Goal: Information Seeking & Learning: Learn about a topic

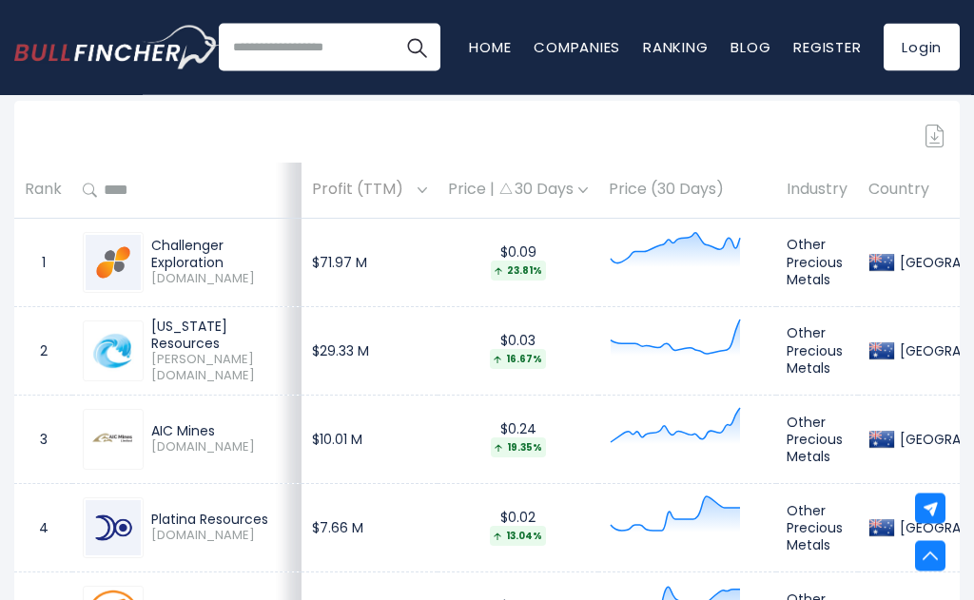
scroll to position [830, 0]
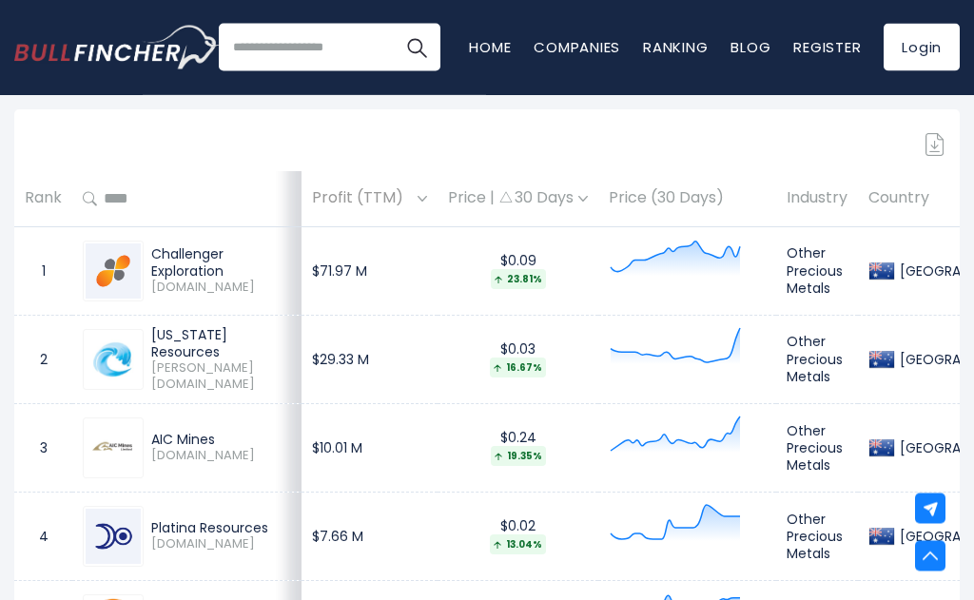
click at [448, 191] on div "Price | 30 Days" at bounding box center [518, 199] width 140 height 20
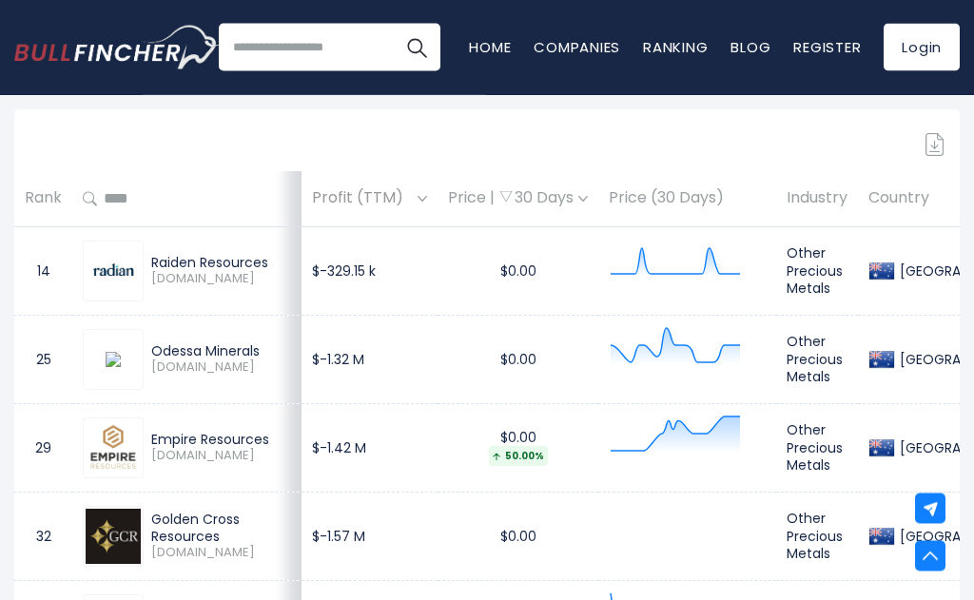
scroll to position [830, 0]
click at [448, 200] on div "Price | 30 Days" at bounding box center [518, 198] width 140 height 20
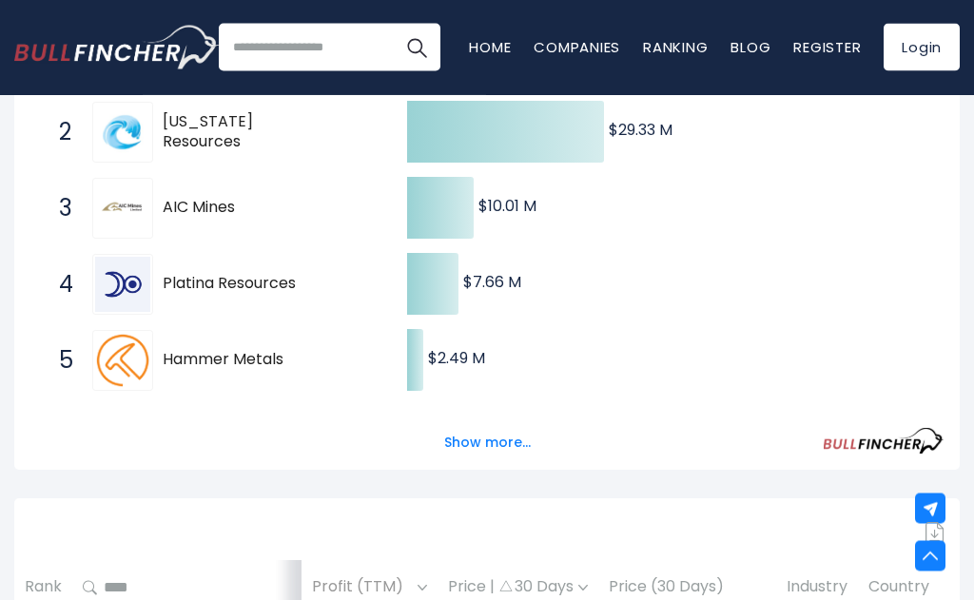
scroll to position [443, 0]
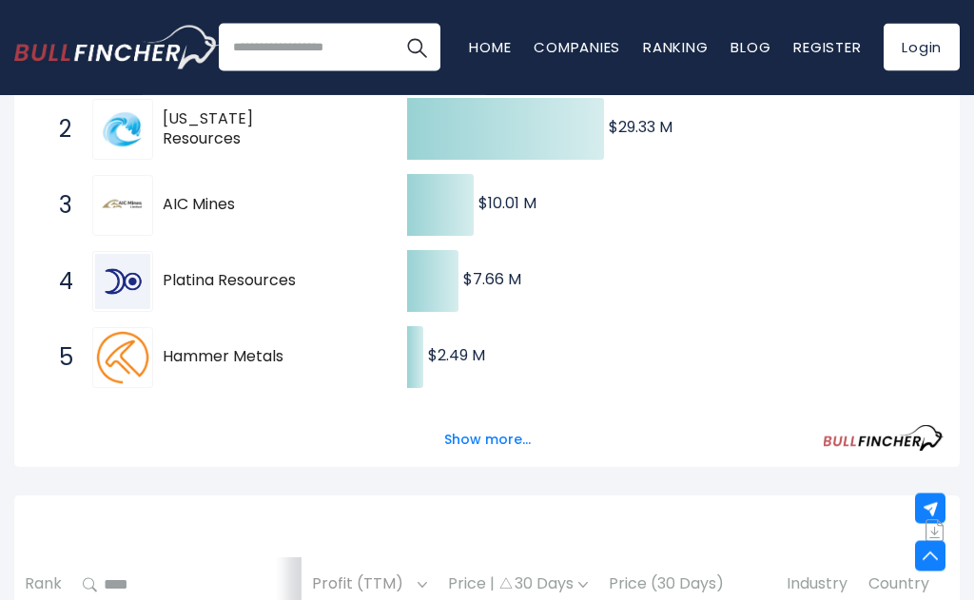
click at [471, 420] on div "Show more..." at bounding box center [486, 429] width 913 height 53
click at [471, 433] on button "Show more..." at bounding box center [487, 440] width 109 height 31
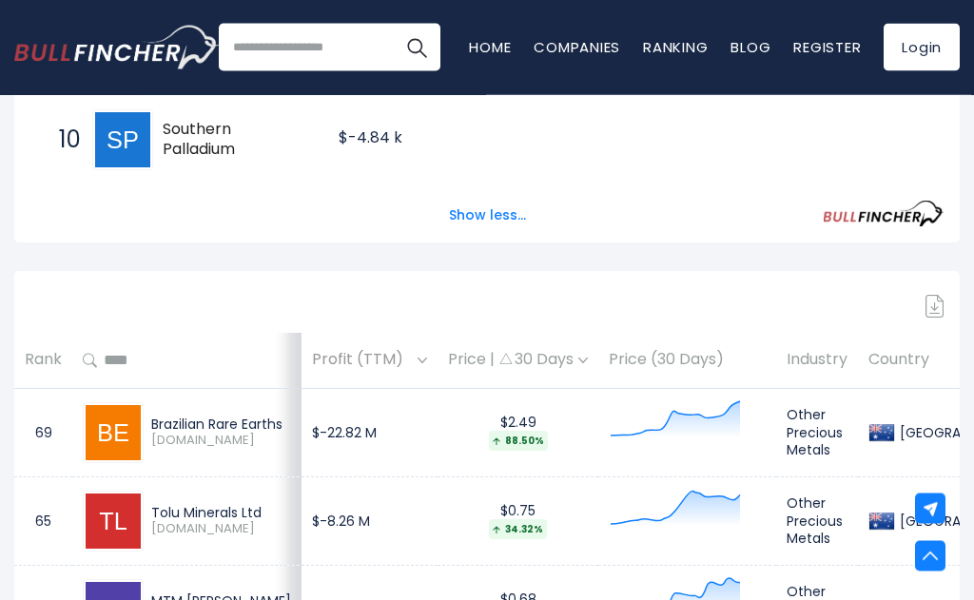
scroll to position [1044, 0]
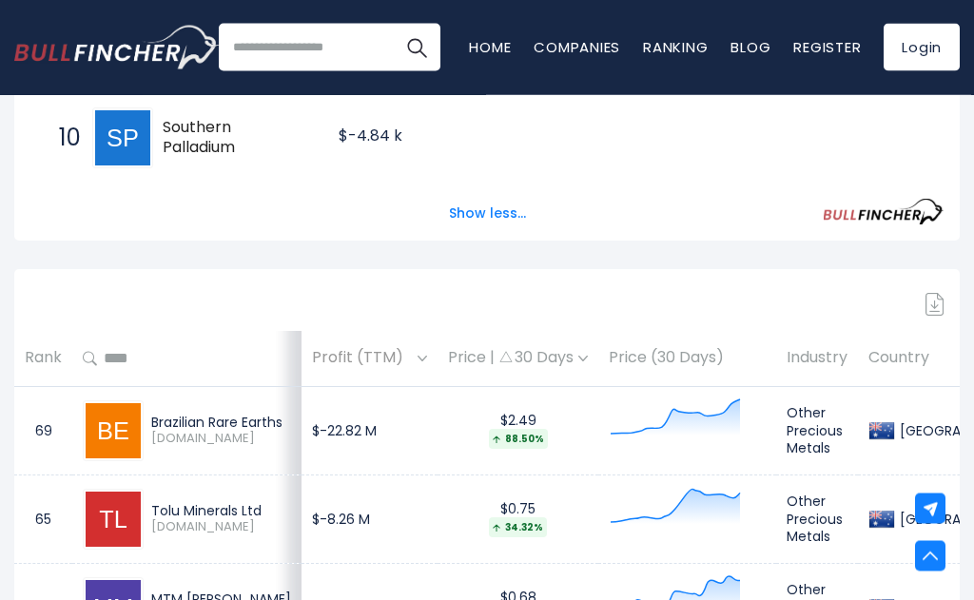
click at [28, 355] on th "Rank" at bounding box center [43, 360] width 58 height 56
click at [35, 363] on th "Rank" at bounding box center [43, 360] width 58 height 56
click at [31, 357] on th "Rank" at bounding box center [43, 360] width 58 height 56
click at [86, 355] on icon at bounding box center [90, 359] width 14 height 15
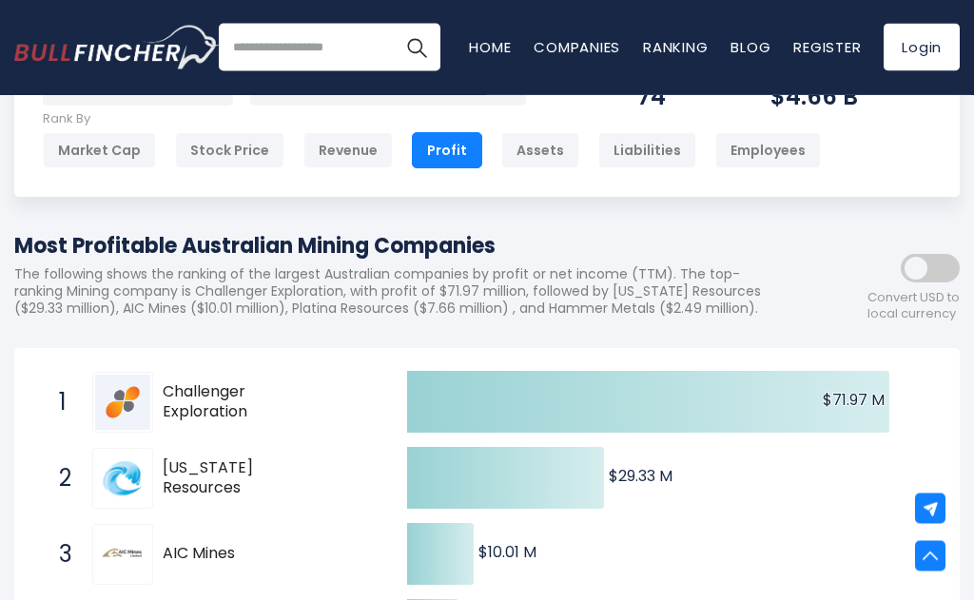
scroll to position [0, 0]
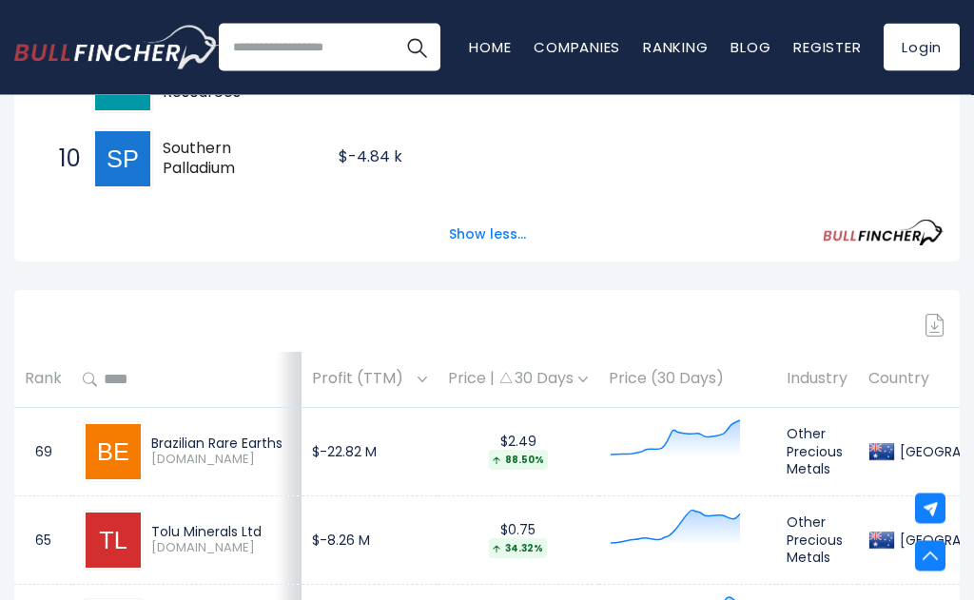
click at [461, 231] on button "Show less..." at bounding box center [488, 235] width 100 height 31
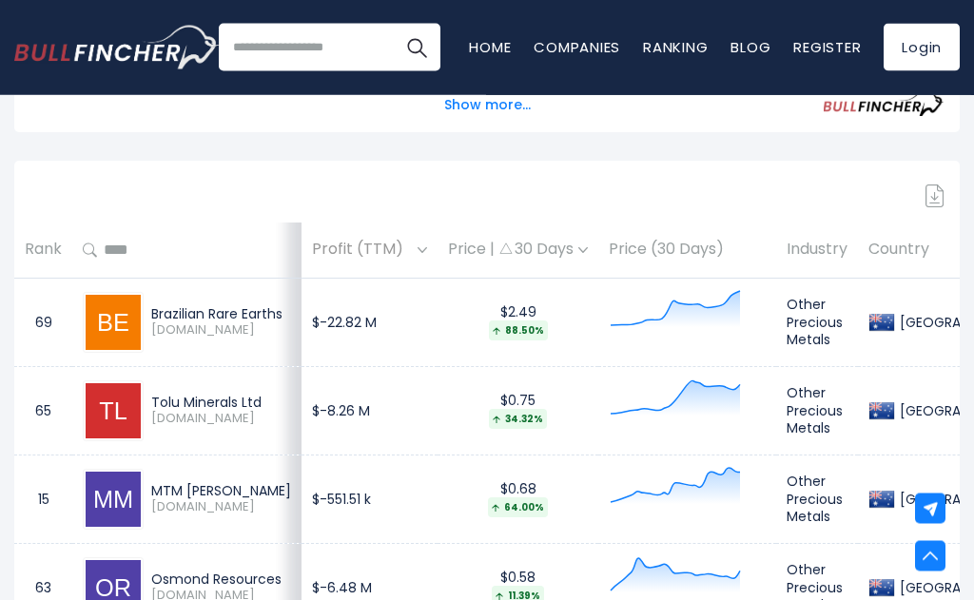
scroll to position [776, 0]
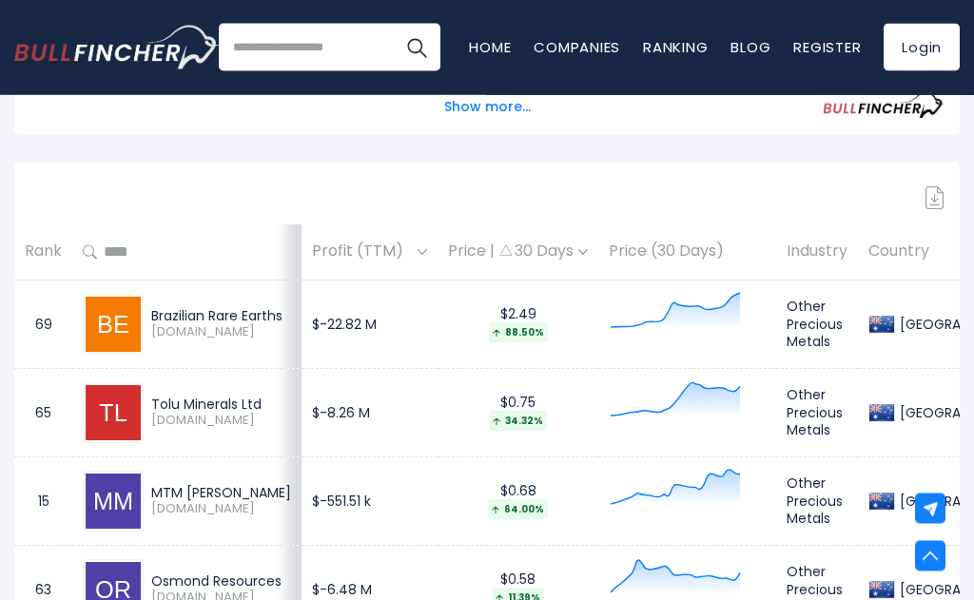
click at [118, 427] on img at bounding box center [113, 413] width 55 height 55
click at [116, 417] on img at bounding box center [113, 413] width 55 height 55
click at [40, 417] on td "65" at bounding box center [43, 413] width 58 height 88
click at [244, 417] on span "[DOMAIN_NAME]" at bounding box center [221, 422] width 140 height 16
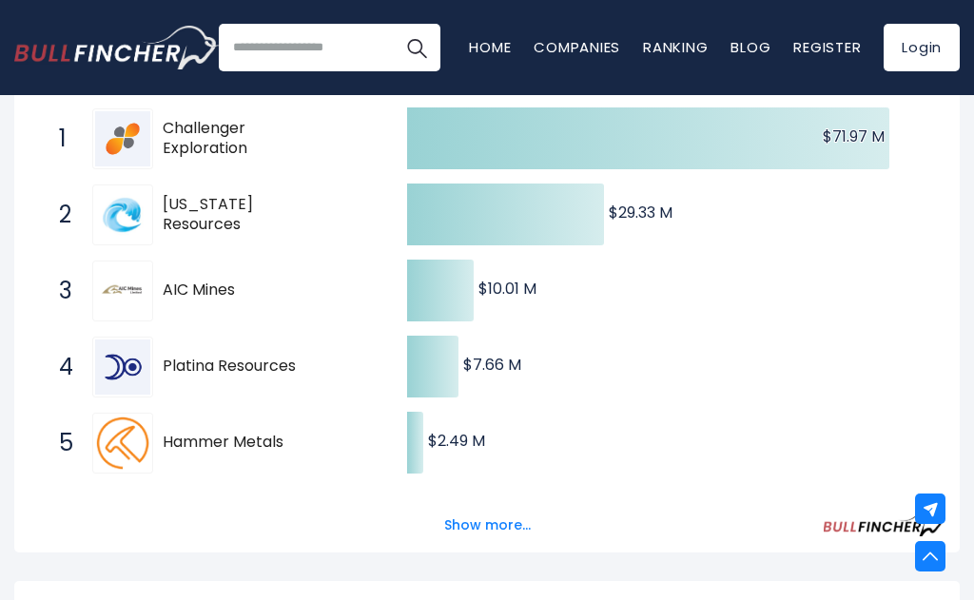
scroll to position [358, 0]
